Goal: Task Accomplishment & Management: Use online tool/utility

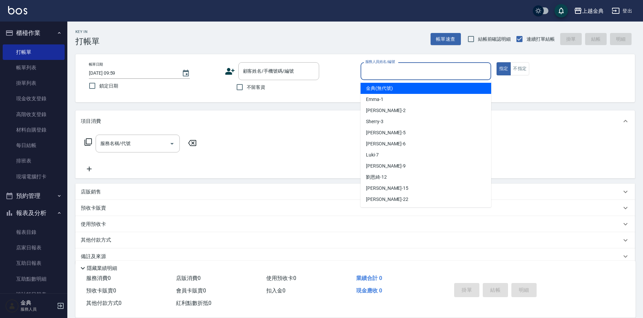
click at [457, 72] on input "服務人員姓名/編號" at bounding box center [426, 71] width 125 height 12
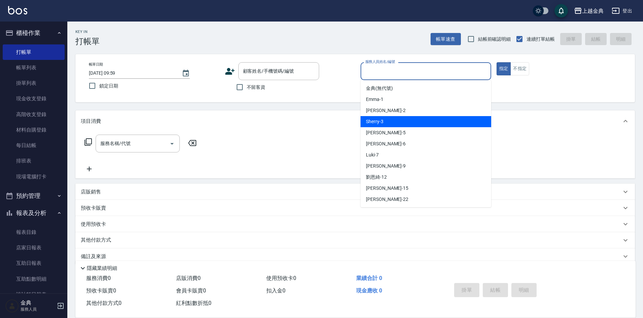
click at [437, 122] on div "Sherry -3" at bounding box center [425, 121] width 131 height 11
type input "Sherry-3"
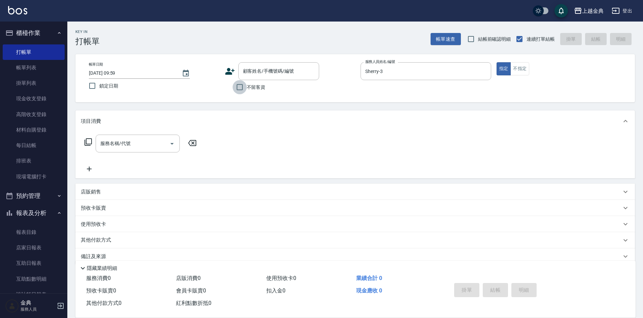
click at [240, 87] on input "不留客資" at bounding box center [240, 87] width 14 height 14
checkbox input "true"
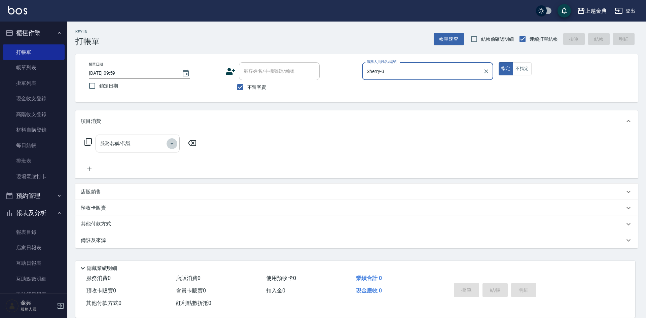
click at [170, 144] on icon "Open" at bounding box center [172, 144] width 8 height 8
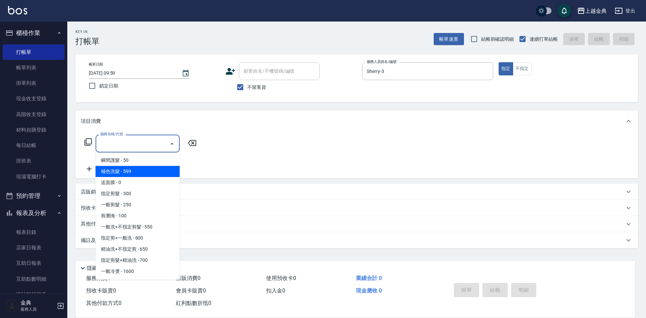
scroll to position [67, 0]
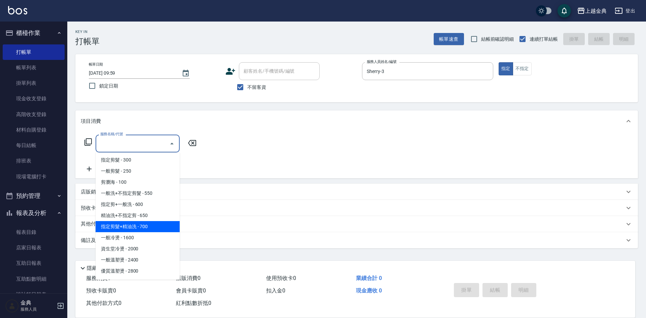
click at [154, 225] on span "指定剪髮+精油洗 - 700" at bounding box center [138, 226] width 84 height 11
type input "指定剪髮+精油洗(207)"
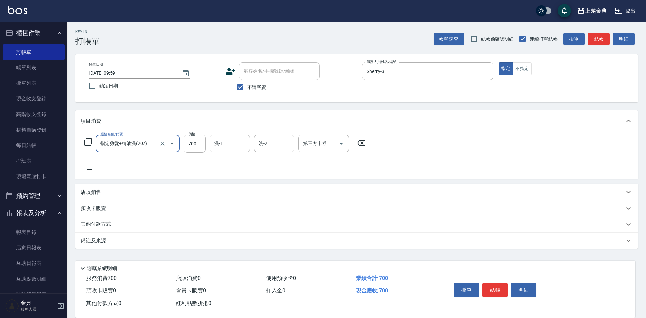
click at [223, 141] on input "洗-1" at bounding box center [230, 144] width 34 height 12
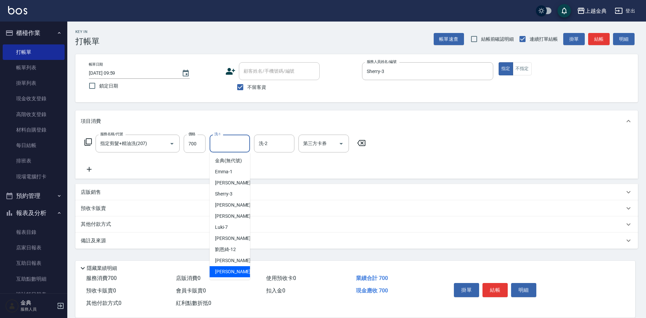
click at [226, 275] on span "[PERSON_NAME] -22" at bounding box center [236, 271] width 42 height 7
type input "[PERSON_NAME]-22"
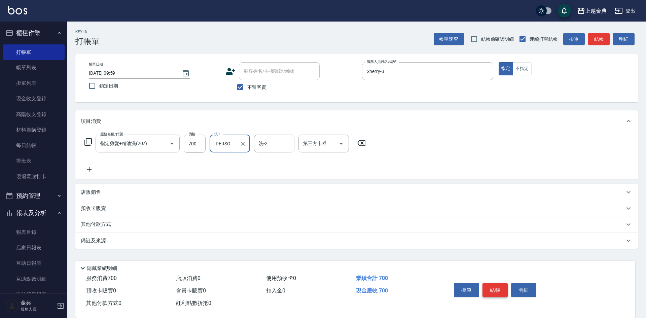
click at [493, 284] on button "結帳" at bounding box center [495, 290] width 25 height 14
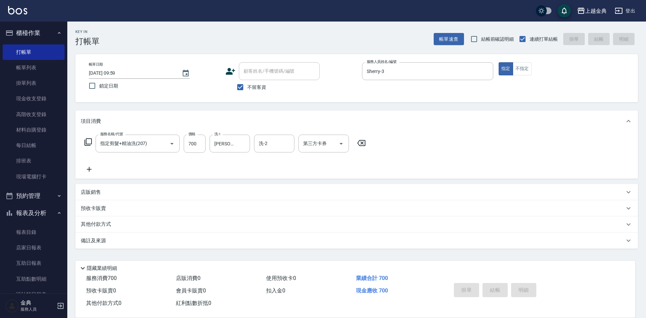
type input "[DATE] 11:59"
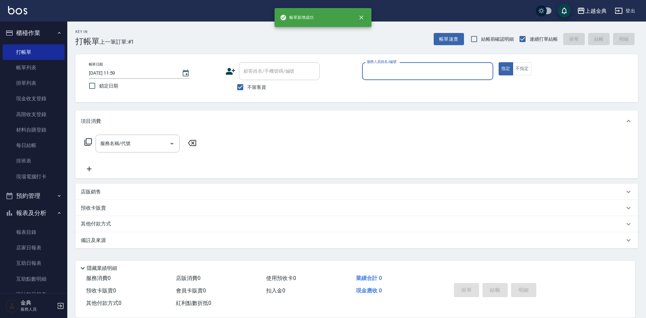
click at [455, 70] on input "服務人員姓名/編號" at bounding box center [427, 71] width 125 height 12
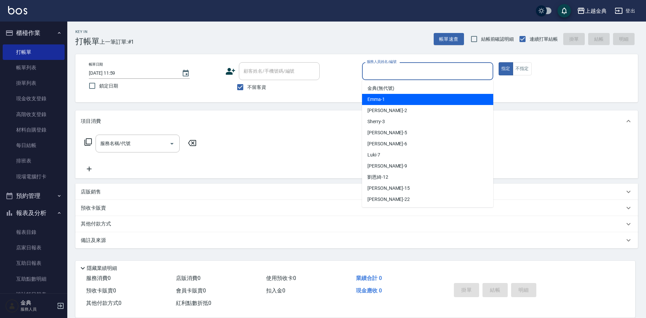
click at [441, 97] on div "Emma -1" at bounding box center [427, 99] width 131 height 11
type input "Emma-1"
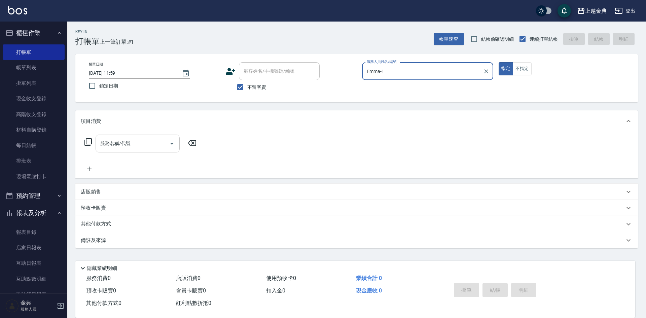
click at [171, 145] on icon "Open" at bounding box center [172, 144] width 8 height 8
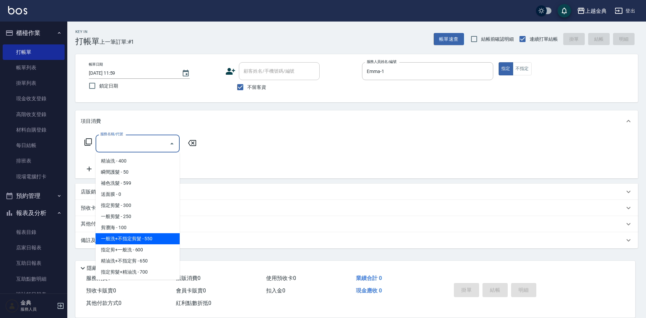
scroll to position [34, 0]
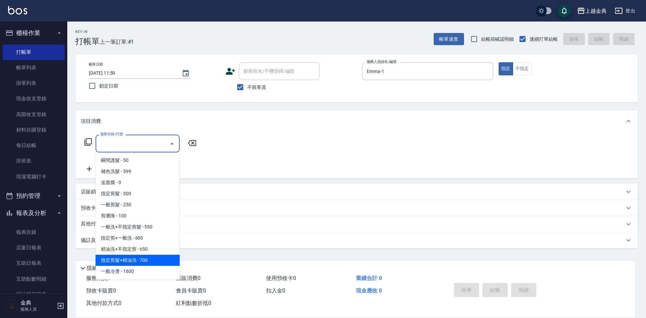
click at [160, 264] on span "指定剪髮+精油洗 - 700" at bounding box center [138, 260] width 84 height 11
type input "指定剪髮+精油洗(207)"
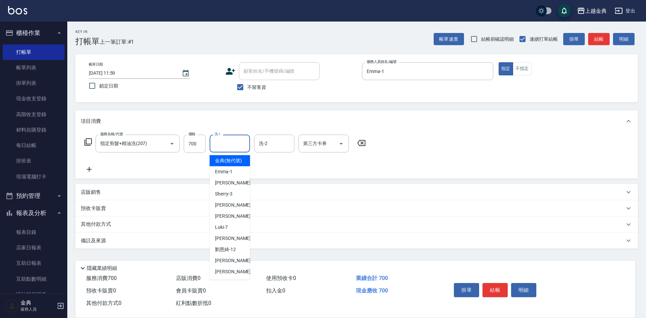
click at [233, 144] on input "洗-1" at bounding box center [230, 144] width 34 height 12
click at [235, 277] on div "[PERSON_NAME] -22" at bounding box center [230, 271] width 40 height 11
type input "[PERSON_NAME]-22"
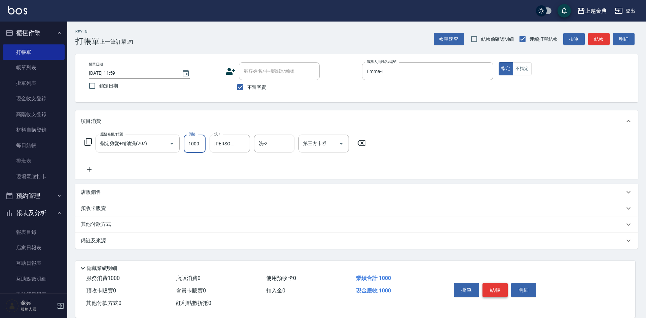
type input "1000"
click at [490, 287] on button "結帳" at bounding box center [495, 290] width 25 height 14
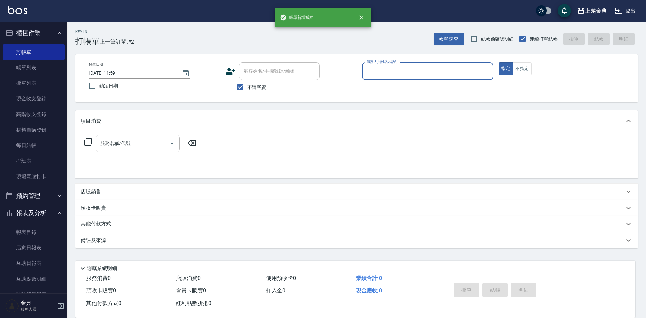
click at [398, 69] on input "服務人員姓名/編號" at bounding box center [427, 71] width 125 height 12
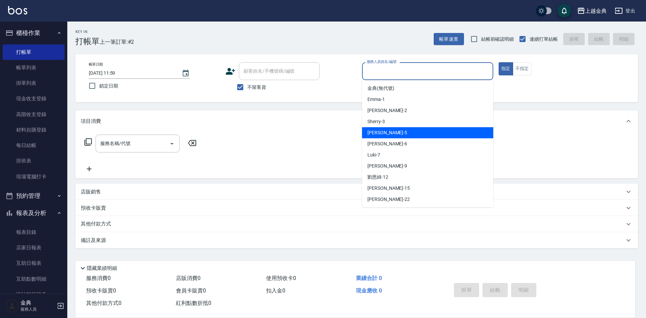
click at [400, 135] on div "[PERSON_NAME] -5" at bounding box center [427, 132] width 131 height 11
type input "[PERSON_NAME]-5"
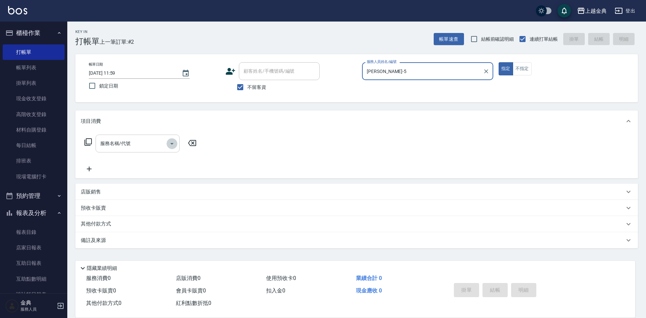
click at [171, 144] on icon "Open" at bounding box center [172, 144] width 8 height 8
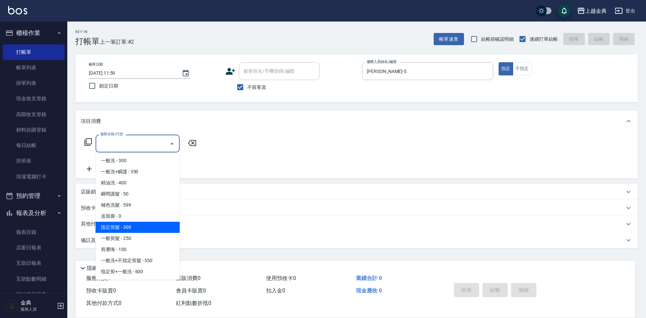
click at [140, 228] on span "指定剪髮 - 300" at bounding box center [138, 227] width 84 height 11
type input "指定剪髮(199)"
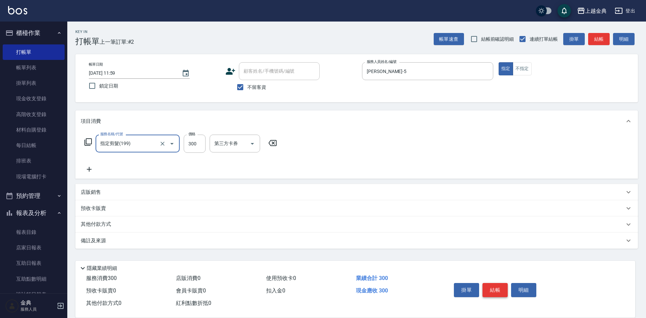
click at [495, 283] on button "結帳" at bounding box center [495, 290] width 25 height 14
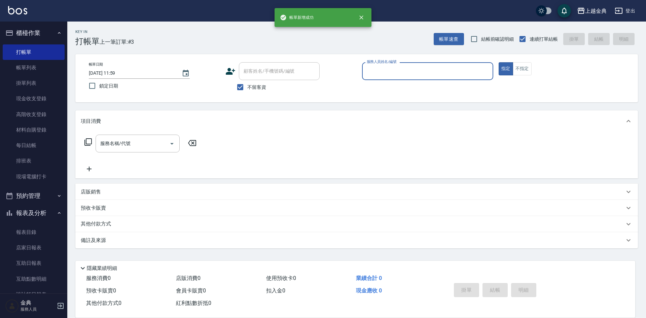
click at [450, 74] on input "服務人員姓名/編號" at bounding box center [427, 71] width 125 height 12
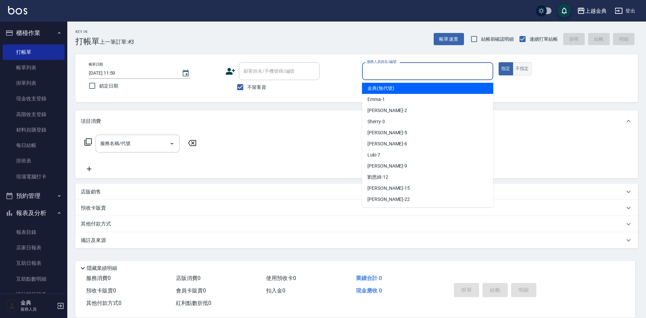
click at [524, 68] on button "不指定" at bounding box center [522, 68] width 19 height 13
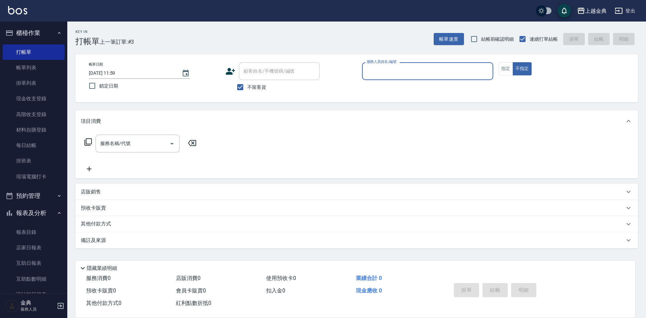
click at [401, 72] on input "服務人員姓名/編號" at bounding box center [427, 71] width 125 height 12
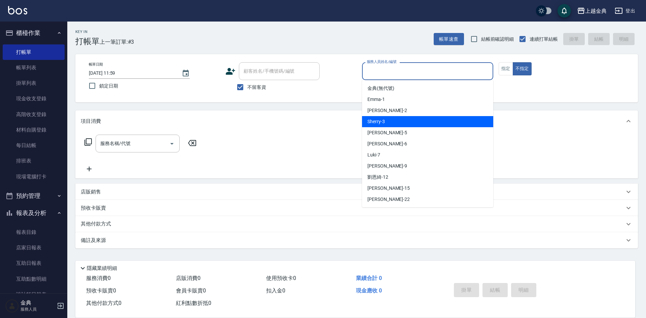
click at [406, 119] on div "Sherry -3" at bounding box center [427, 121] width 131 height 11
type input "Sherry-3"
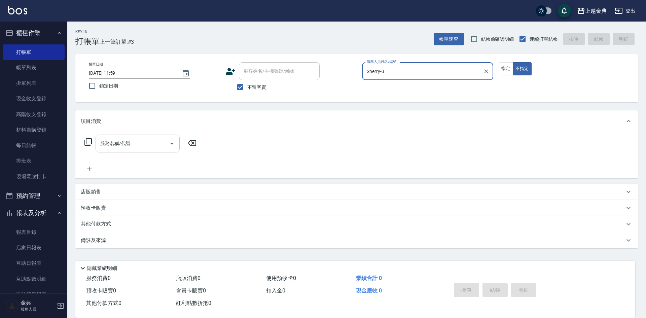
click at [172, 144] on icon "Open" at bounding box center [171, 144] width 3 height 2
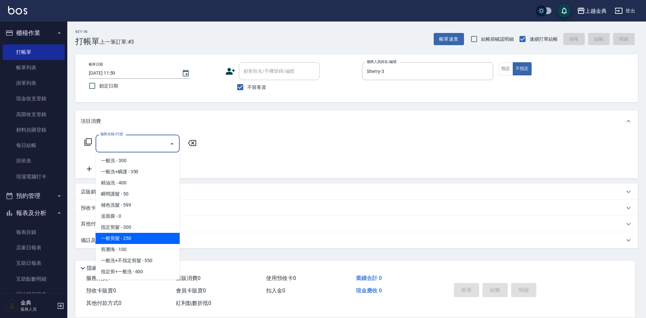
click at [160, 242] on span "一般剪髮 - 250" at bounding box center [138, 238] width 84 height 11
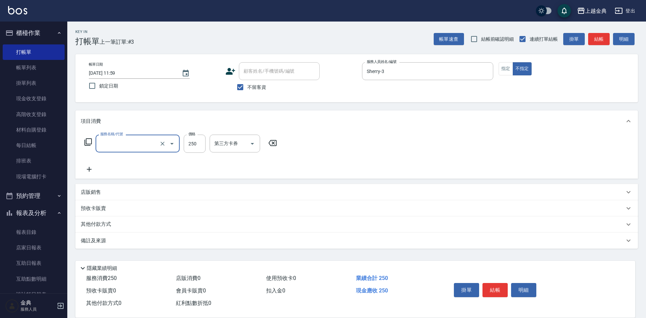
type input "一般剪髮(200)"
click at [491, 288] on button "結帳" at bounding box center [495, 290] width 25 height 14
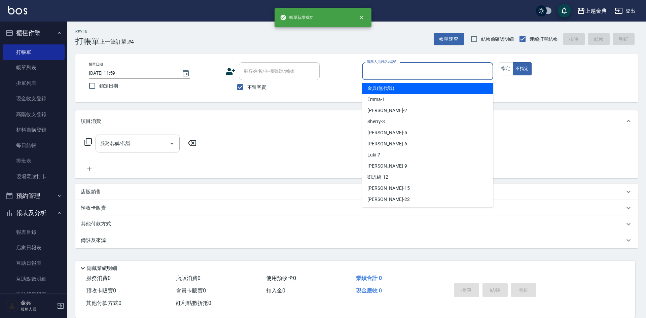
click at [444, 74] on input "服務人員姓名/編號" at bounding box center [427, 71] width 125 height 12
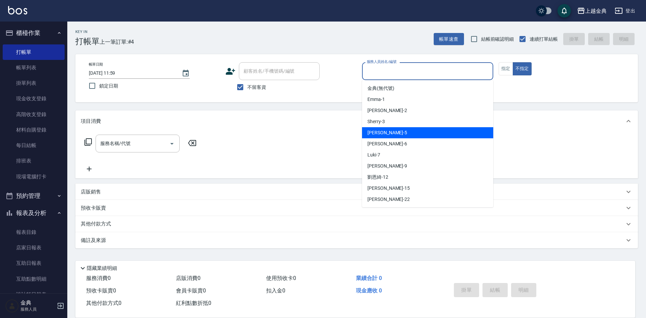
click at [428, 129] on div "[PERSON_NAME] -5" at bounding box center [427, 132] width 131 height 11
type input "[PERSON_NAME]-5"
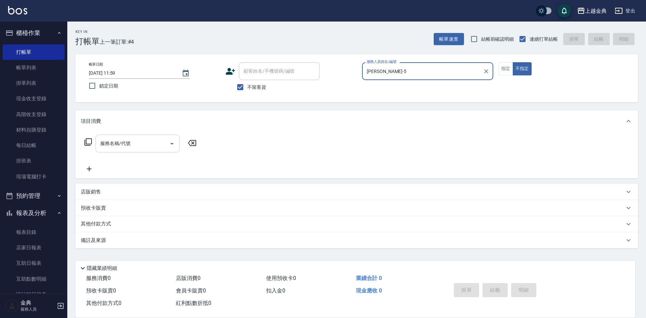
click at [173, 140] on icon "Open" at bounding box center [172, 144] width 8 height 8
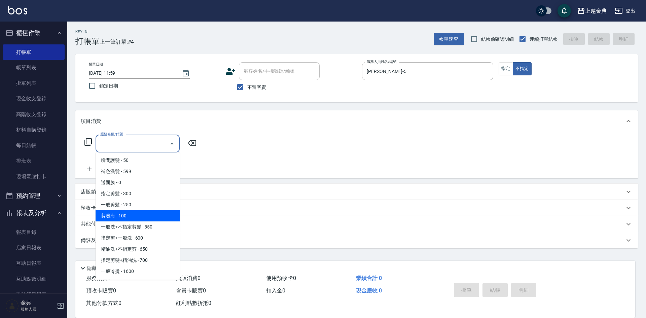
click at [163, 247] on span "精油洗+不指定剪 - 650" at bounding box center [138, 249] width 84 height 11
type input "精油洗+不指定剪(205)"
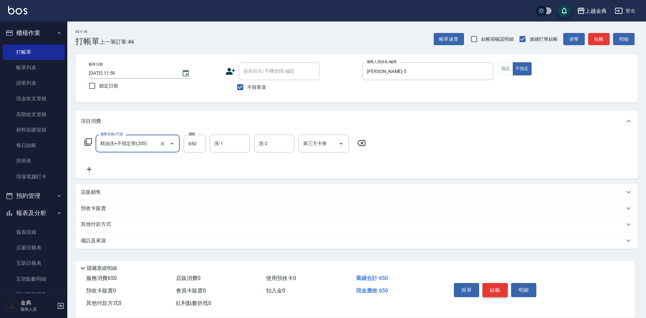
click at [492, 288] on button "結帳" at bounding box center [495, 290] width 25 height 14
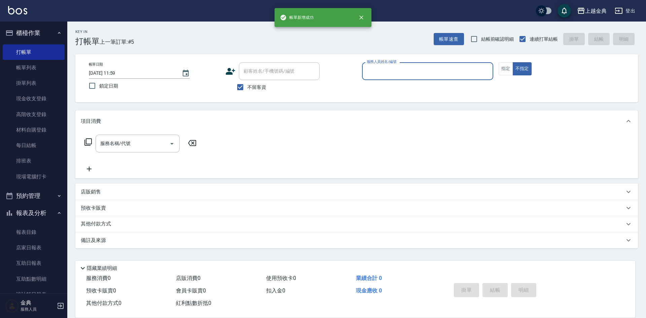
click at [424, 71] on input "服務人員姓名/編號" at bounding box center [427, 71] width 125 height 12
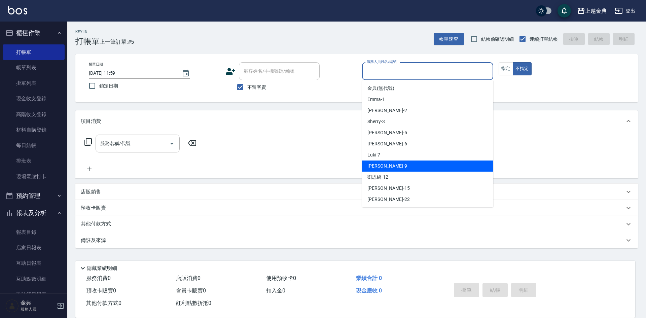
click at [404, 163] on div "[PERSON_NAME] -9" at bounding box center [427, 166] width 131 height 11
type input "[PERSON_NAME]-9"
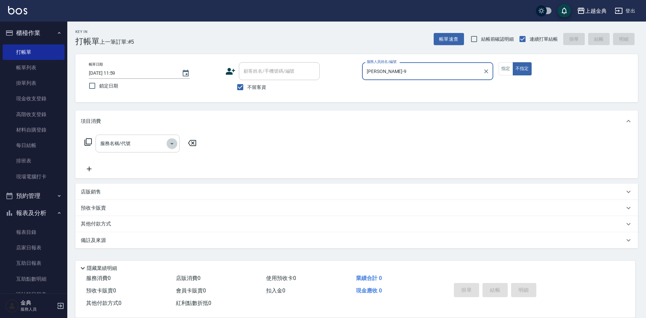
click at [170, 143] on icon "Open" at bounding box center [172, 144] width 8 height 8
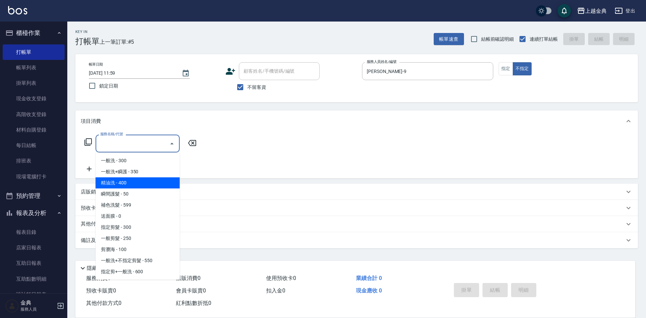
click at [160, 186] on span "精油洗 - 400" at bounding box center [138, 182] width 84 height 11
type input "精油洗(102)"
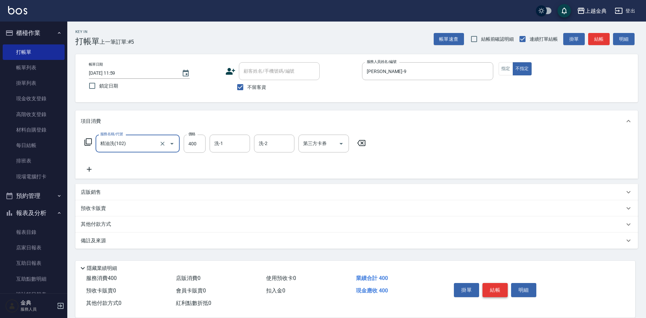
click at [491, 287] on button "結帳" at bounding box center [495, 290] width 25 height 14
